Goal: Find specific page/section

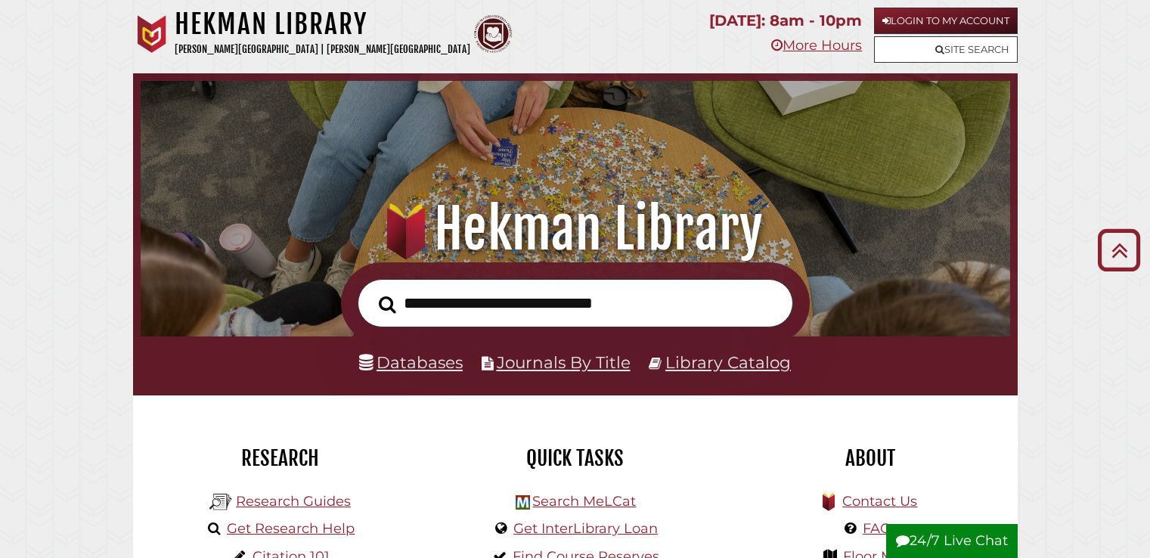
scroll to position [227, 0]
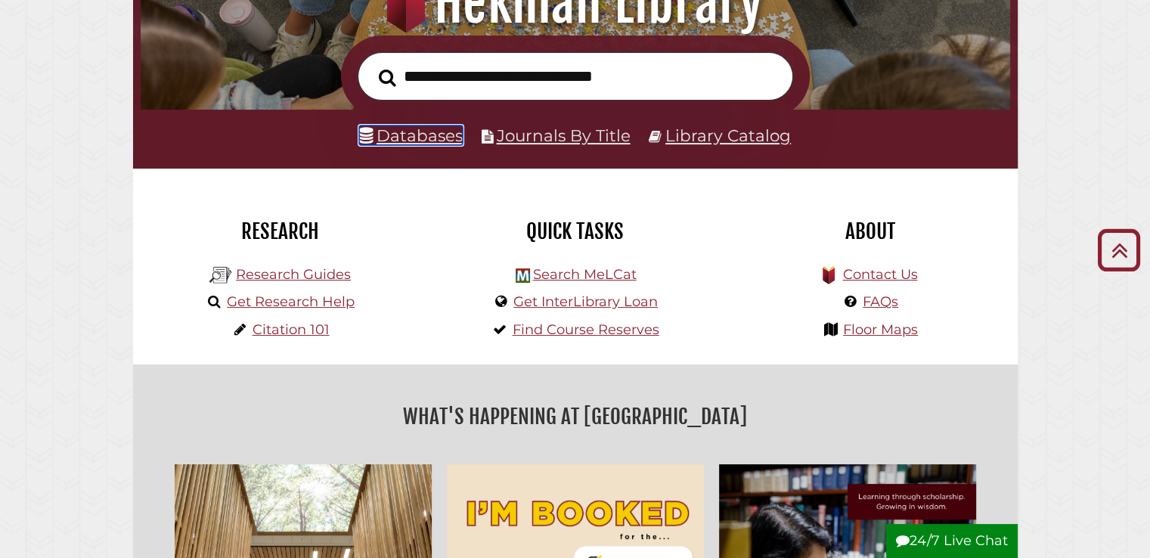
click at [450, 140] on link "Databases" at bounding box center [411, 135] width 104 height 20
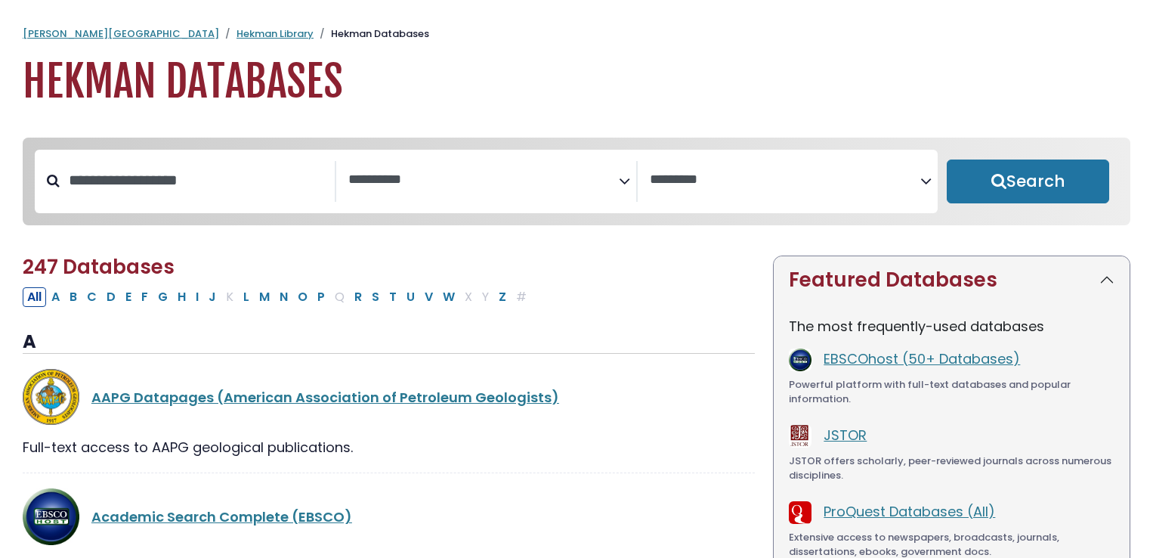
select select "Database Subject Filter"
select select "Database Vendors Filter"
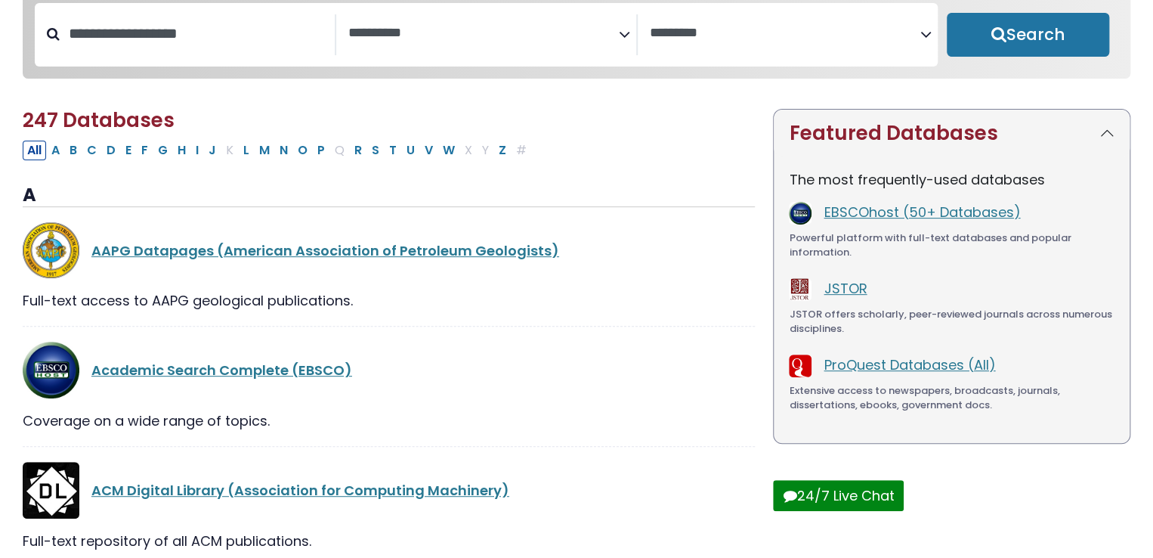
scroll to position [76, 0]
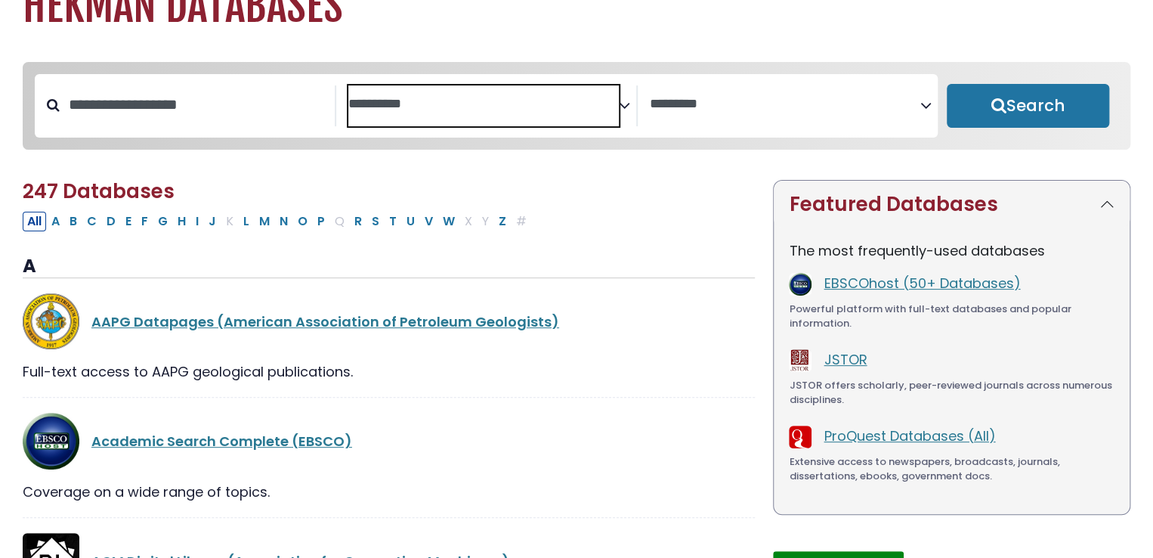
click at [503, 100] on textarea "Search" at bounding box center [483, 105] width 271 height 16
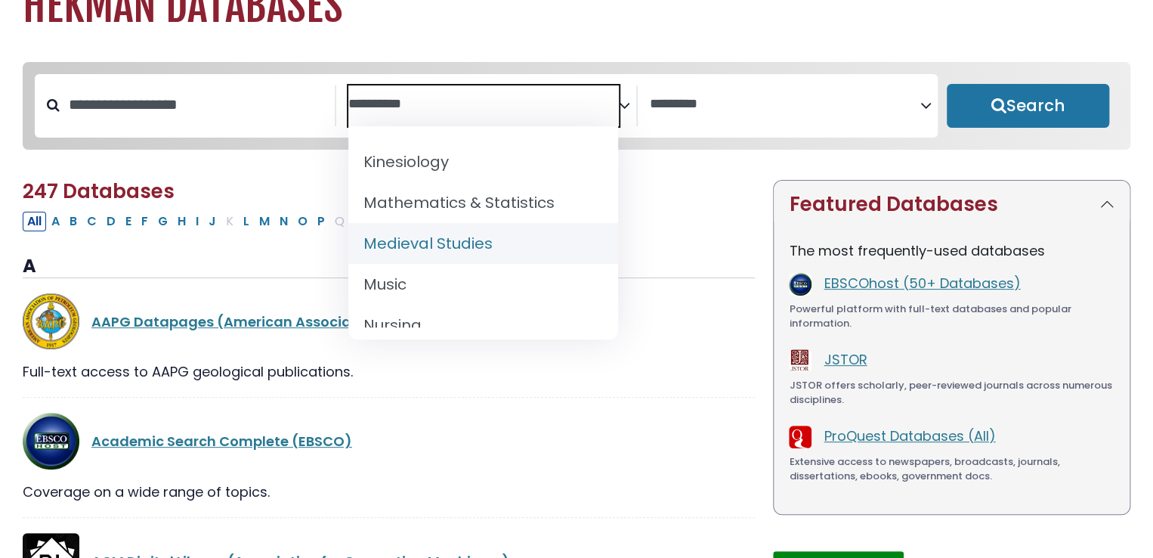
scroll to position [1361, 0]
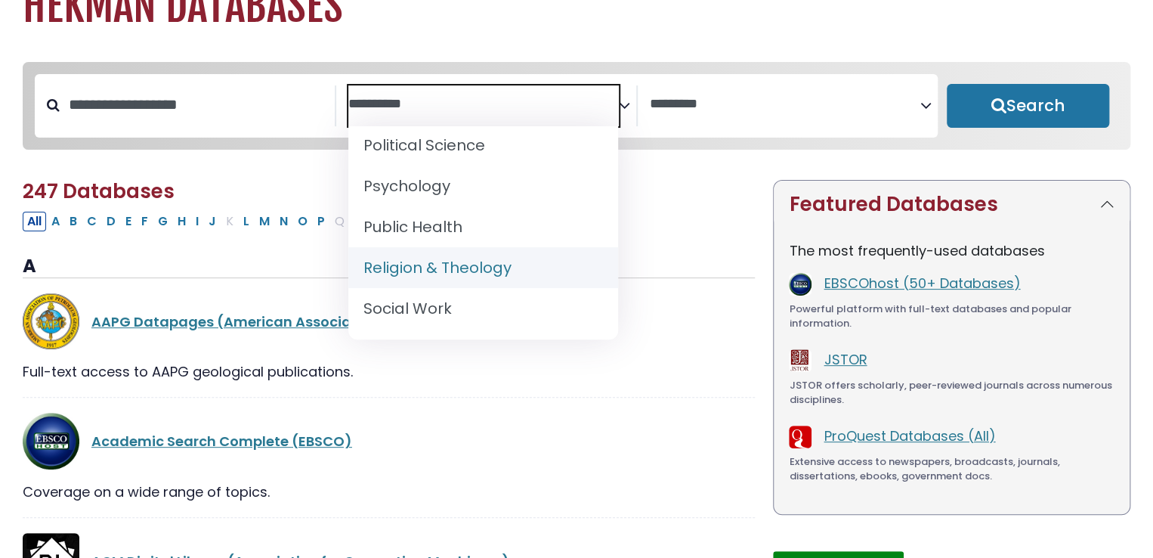
select select "*****"
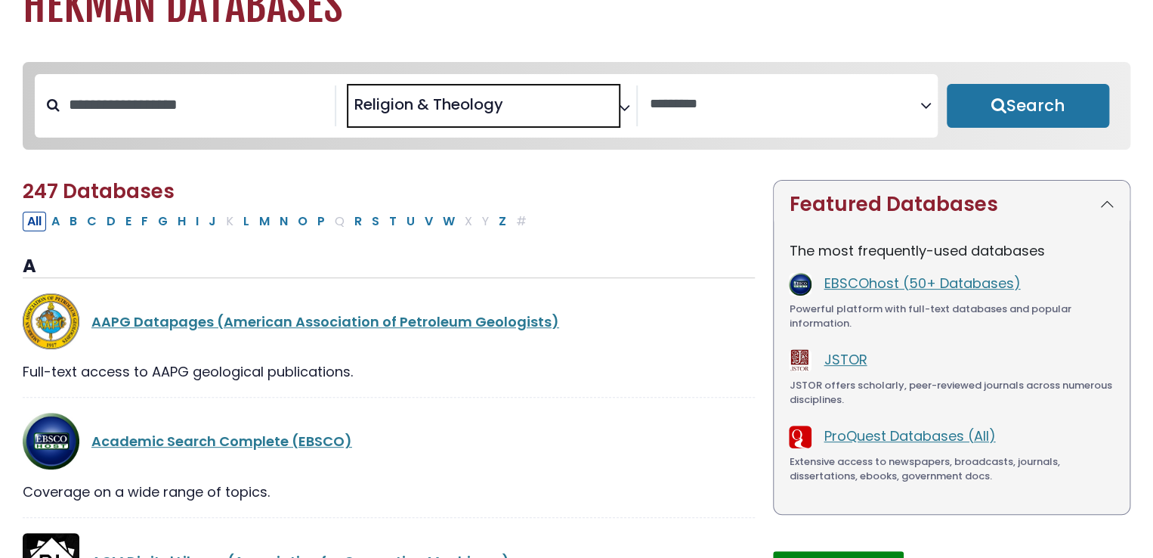
scroll to position [680, 0]
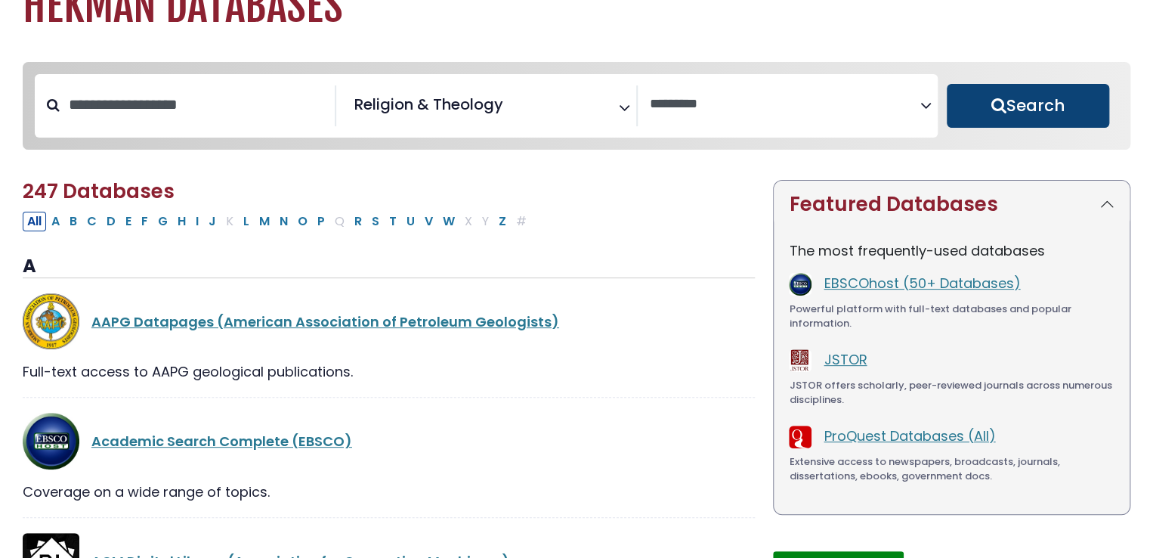
click at [976, 106] on button "Search" at bounding box center [1028, 106] width 163 height 44
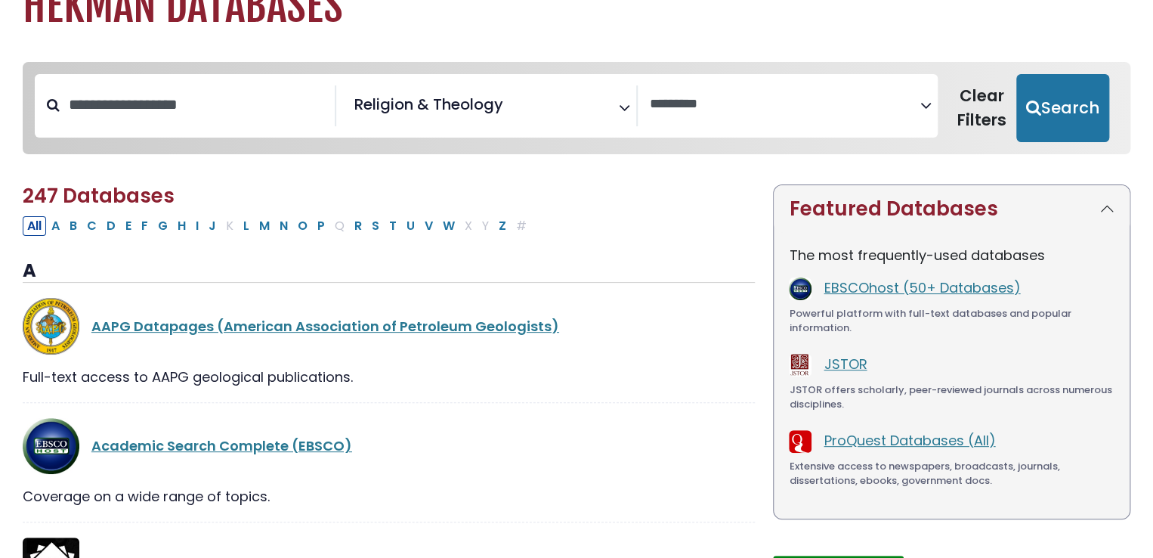
select select "Database Vendors Filter"
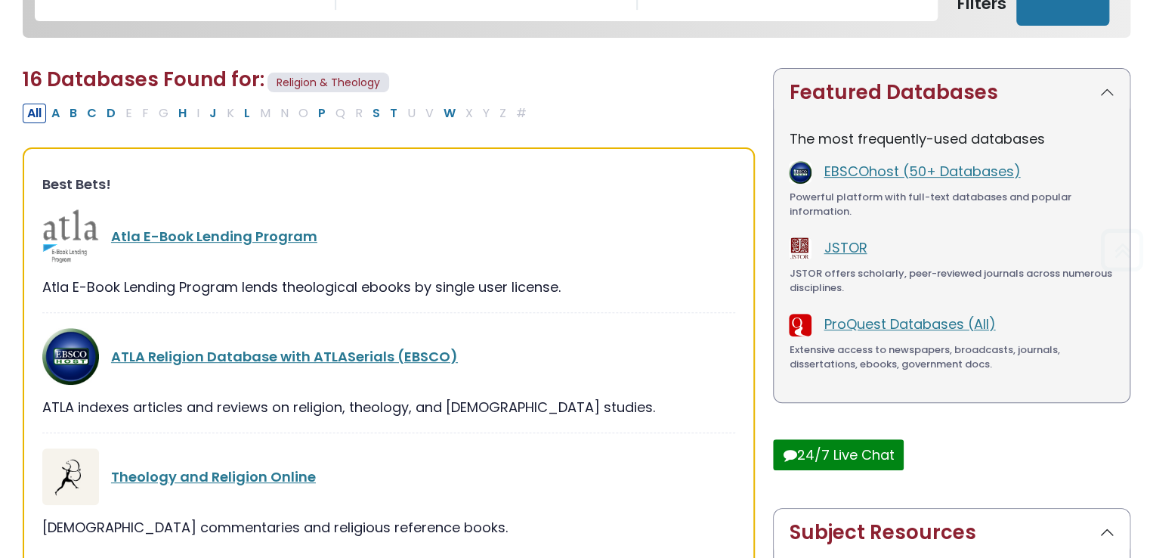
scroll to position [378, 0]
